Goal: Information Seeking & Learning: Learn about a topic

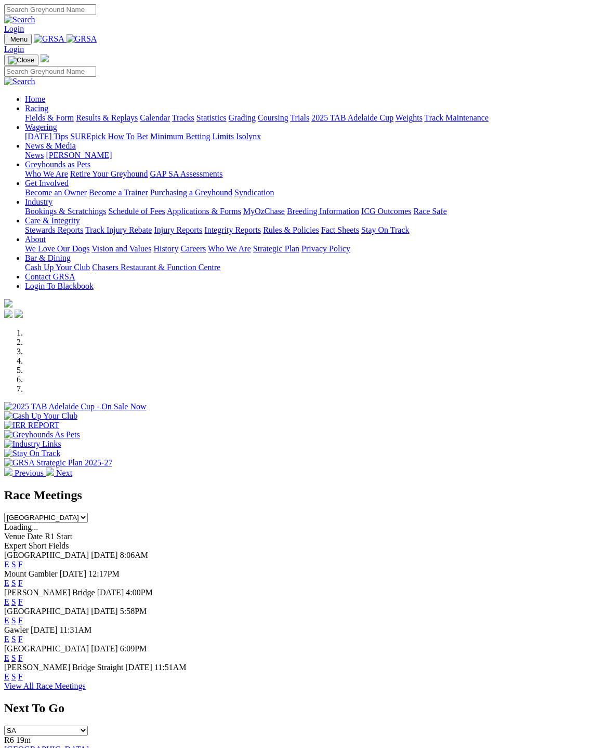
scroll to position [4, 0]
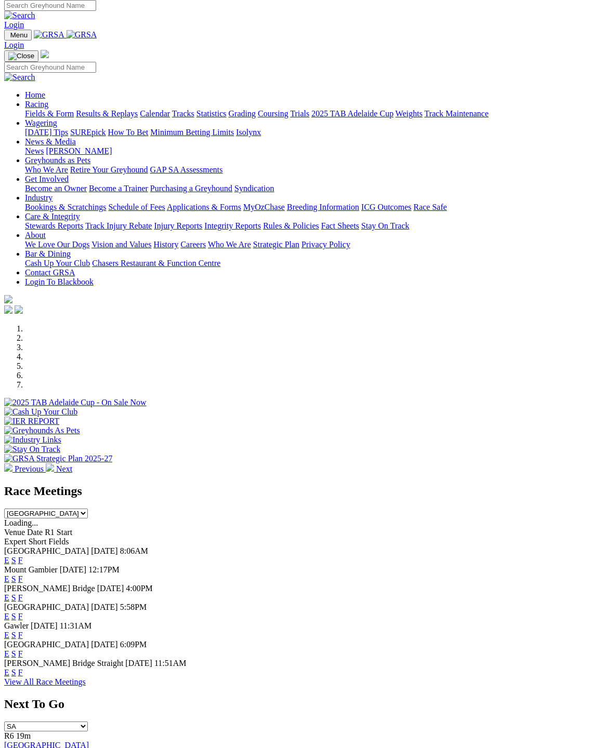
click at [23, 556] on link "F" at bounding box center [20, 560] width 5 height 9
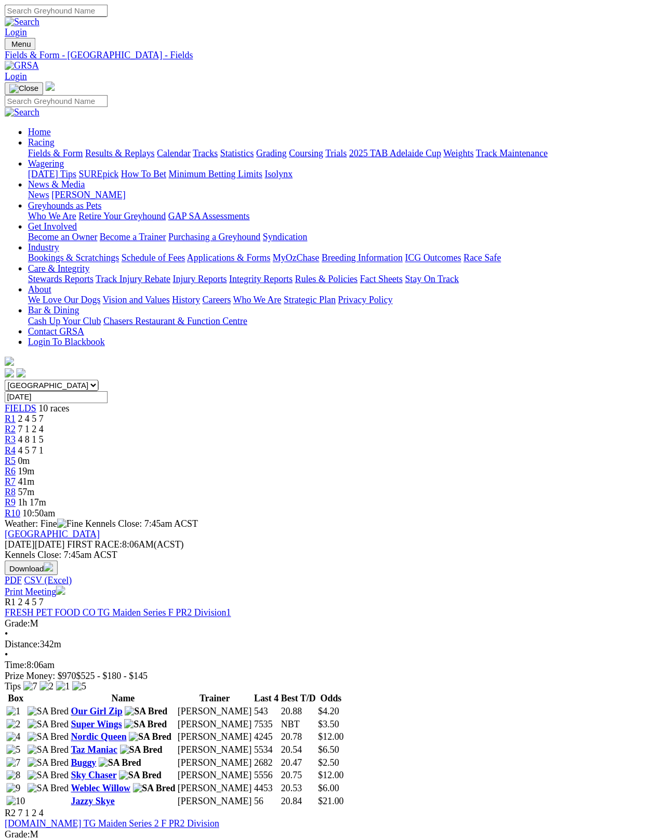
scroll to position [5, 0]
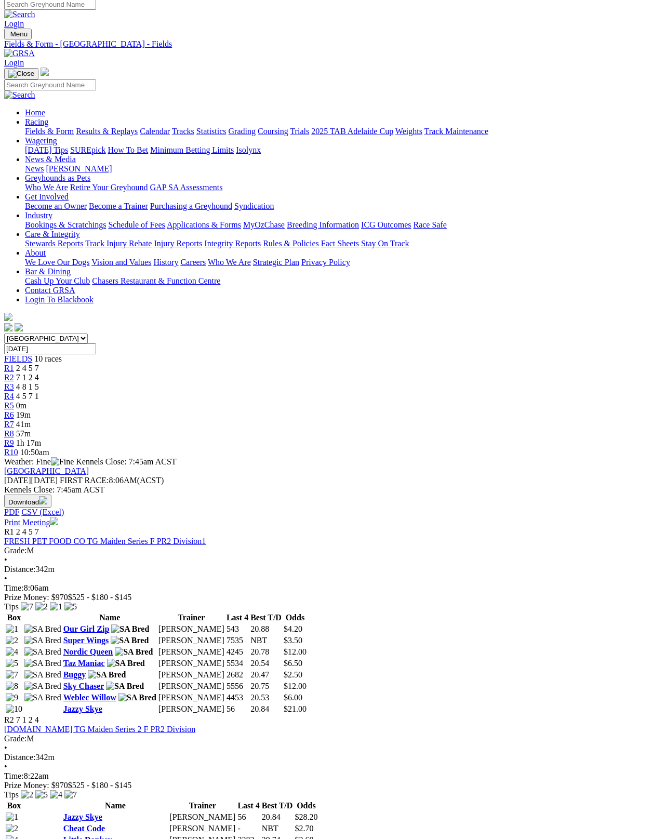
click at [60, 636] on img at bounding box center [42, 640] width 37 height 9
click at [78, 636] on link "Super Wings" at bounding box center [86, 640] width 46 height 9
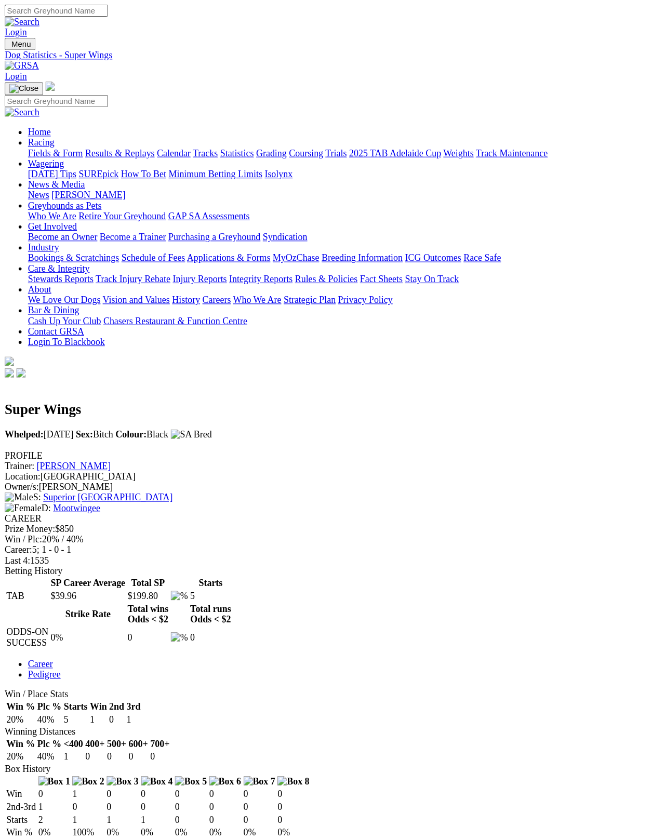
scroll to position [5, 0]
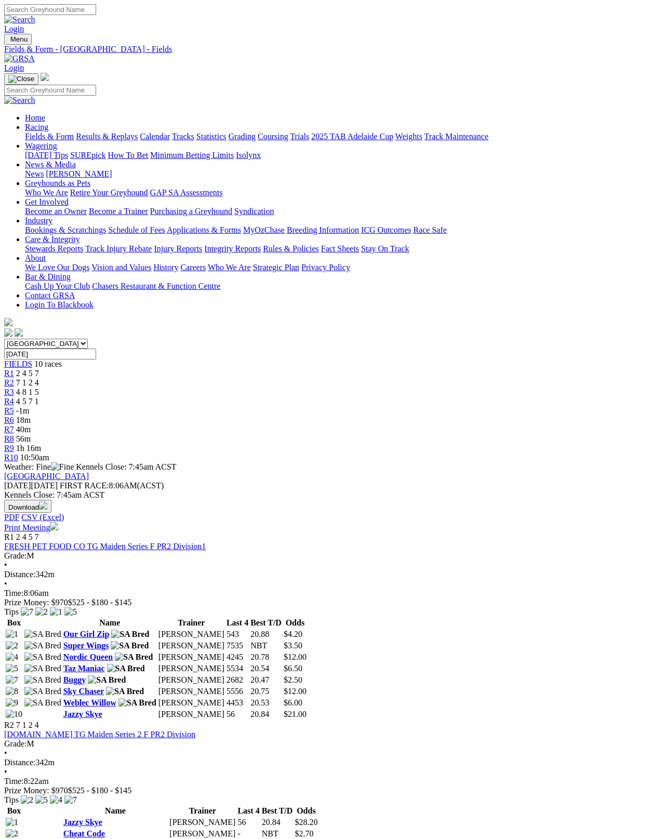
scroll to position [65, 0]
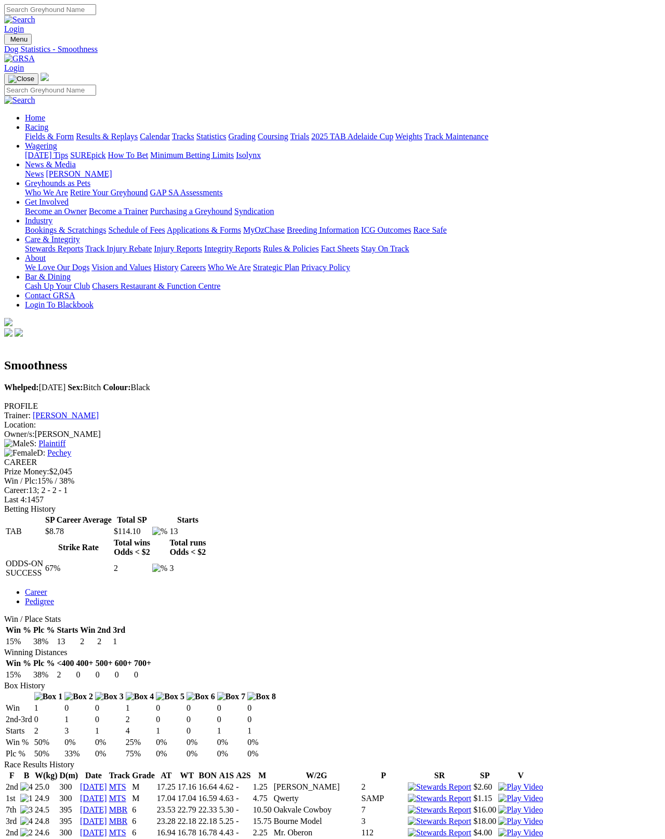
scroll to position [5, 0]
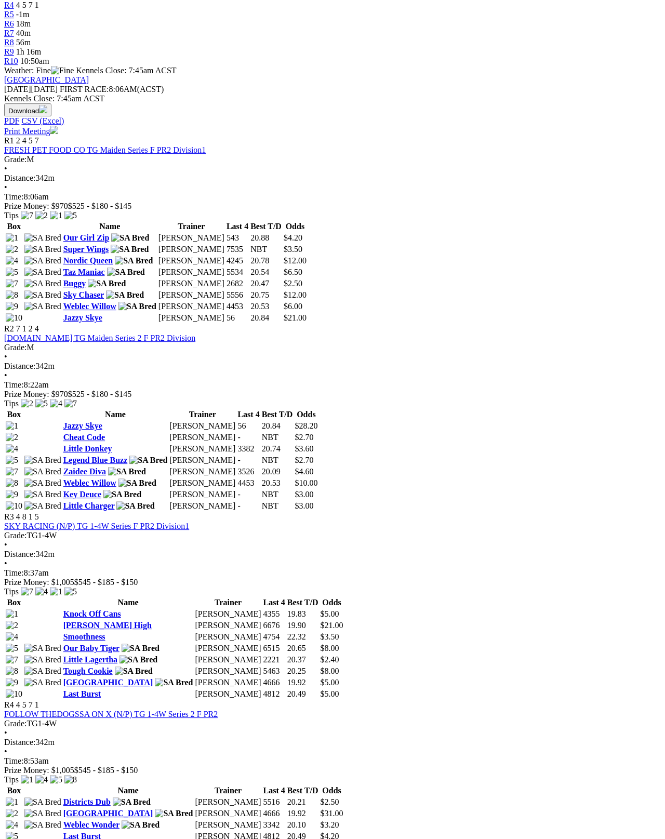
scroll to position [399, 0]
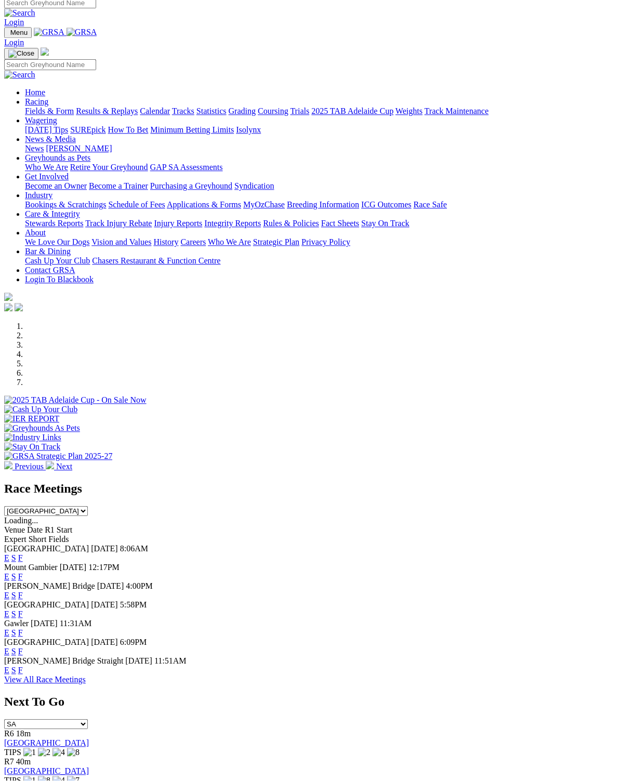
scroll to position [6, 0]
click at [23, 572] on link "F" at bounding box center [20, 576] width 5 height 9
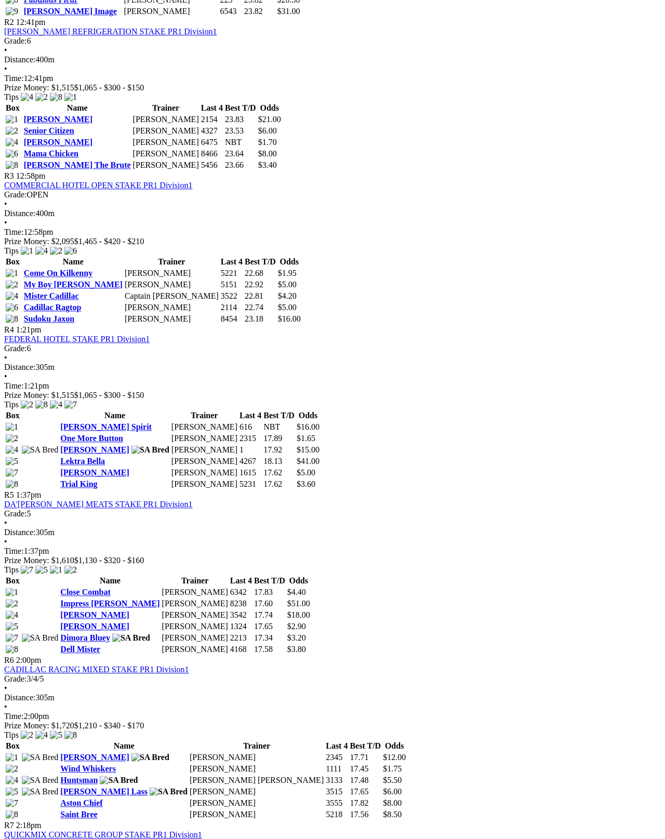
scroll to position [700, 0]
click at [96, 830] on link "QUICKMIX CONCRETE GROUP STAKE PR1 Division1" at bounding box center [103, 834] width 198 height 9
